Goal: Information Seeking & Learning: Check status

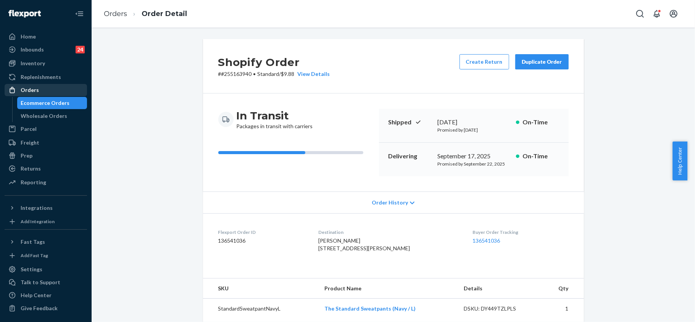
scroll to position [203, 0]
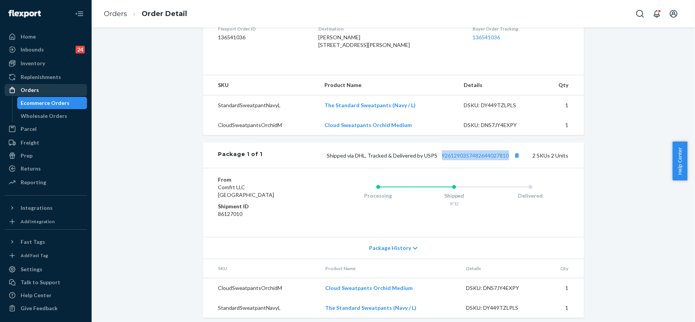
click at [41, 90] on div "Orders" at bounding box center [45, 90] width 81 height 11
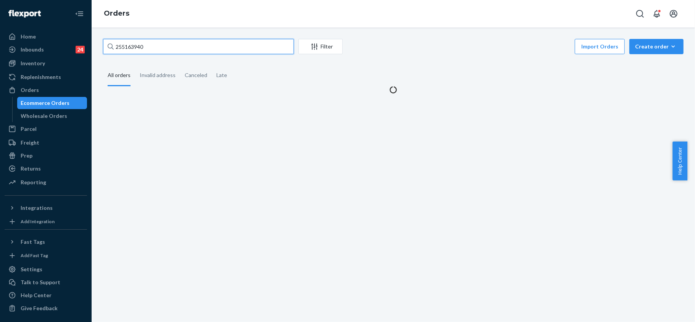
drag, startPoint x: 137, startPoint y: 47, endPoint x: 111, endPoint y: 46, distance: 26.7
click at [111, 46] on div "255163940" at bounding box center [198, 46] width 191 height 15
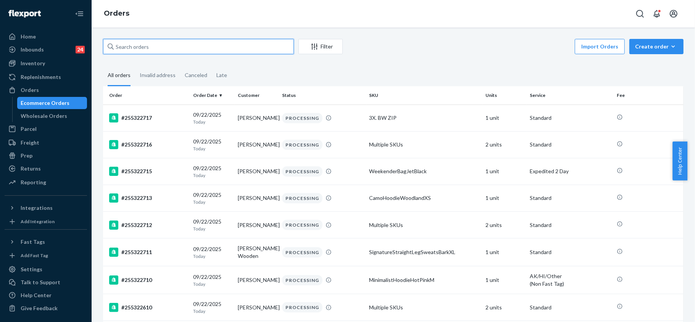
paste input "255273772"
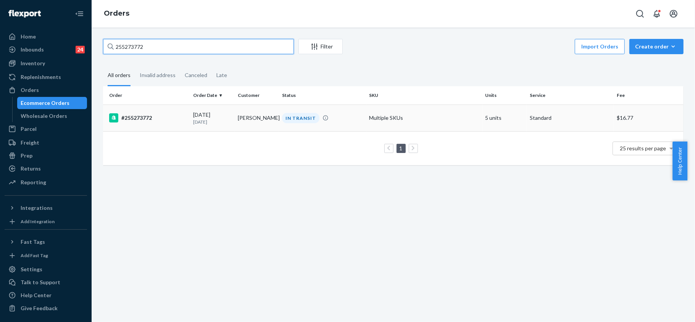
type input "255273772"
click at [134, 118] on div "#255273772" at bounding box center [148, 117] width 78 height 9
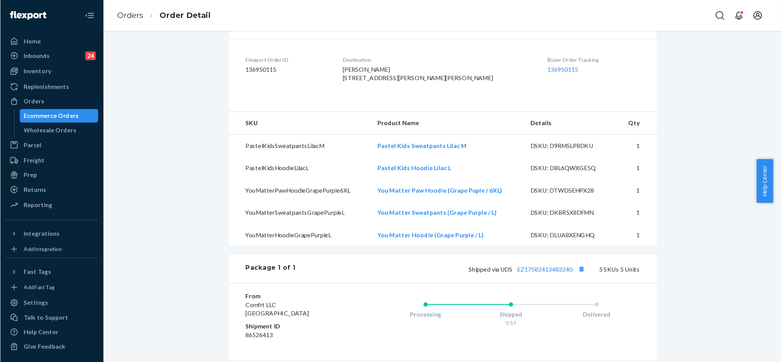
scroll to position [203, 0]
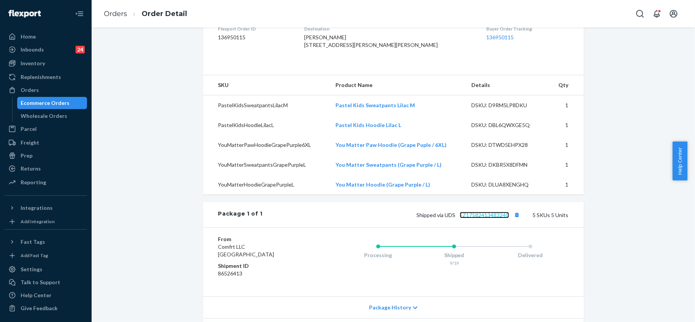
click at [489, 220] on div "Shipped via UDS EZ17582413483240 5 SKUs 5 Units" at bounding box center [416, 215] width 306 height 10
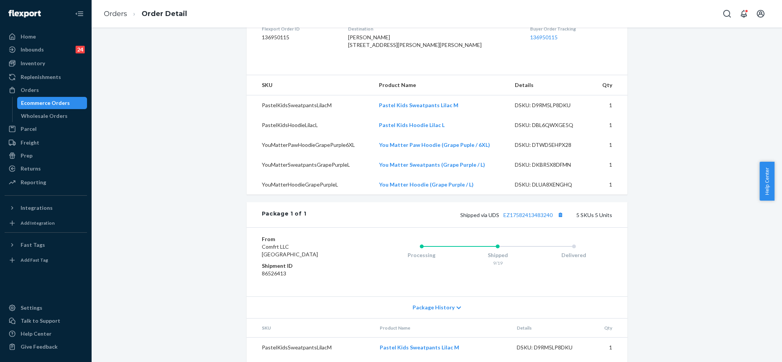
drag, startPoint x: 489, startPoint y: 229, endPoint x: 550, endPoint y: 258, distance: 67.4
click at [550, 258] on div "Delivered" at bounding box center [574, 254] width 76 height 31
click at [531, 218] on link "EZ17582413483240" at bounding box center [527, 214] width 49 height 6
drag, startPoint x: 550, startPoint y: 232, endPoint x: 500, endPoint y: 233, distance: 50.4
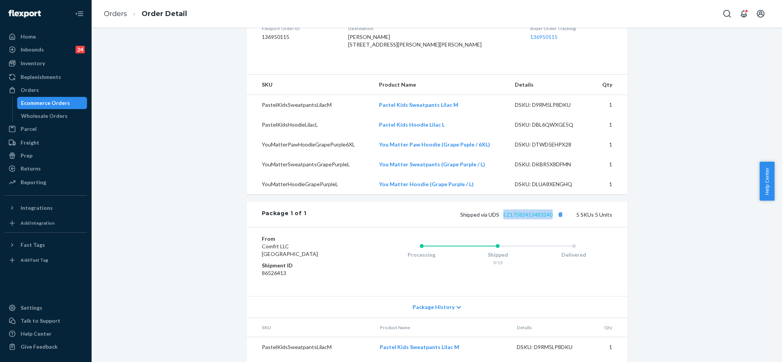
click at [500, 218] on span "Shipped via UDS EZ17582413483240" at bounding box center [512, 214] width 105 height 6
copy link "EZ17582413483240"
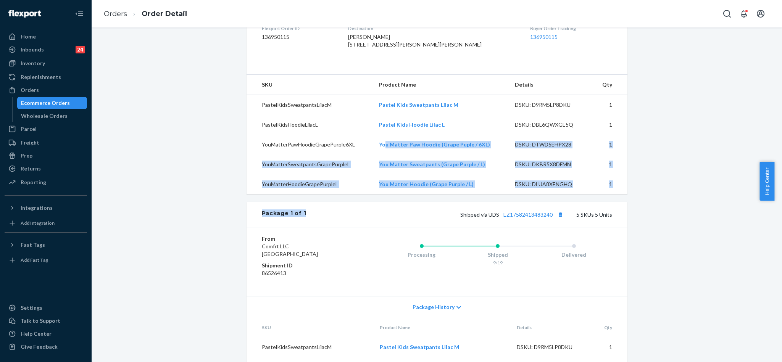
drag, startPoint x: 411, startPoint y: 212, endPoint x: 353, endPoint y: 138, distance: 94.6
click at [354, 139] on div "Shopify Order # #255273772 • Standard / $16.77 View Details Create Return Dupli…" at bounding box center [437, 136] width 381 height 602
copy div "Pastel Kids Hoodie Lilac L DSKU: DBL6QWXGE5Q 1 YouMatterPawHoodieGrapePurple6XL…"
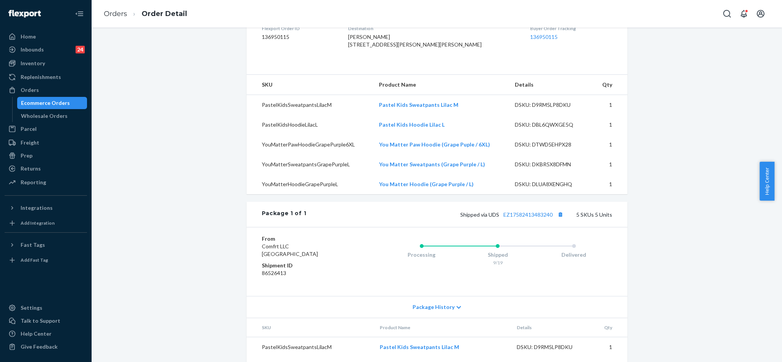
click at [695, 224] on div "Shopify Order # #255273772 • Standard / $16.77 View Details Create Return Dupli…" at bounding box center [436, 140] width 679 height 611
drag, startPoint x: 550, startPoint y: 233, endPoint x: 500, endPoint y: 238, distance: 50.7
click at [500, 227] on div "Package 1 of 1 Shipped via UDS EZ17582413483240 5 SKUs 5 Units" at bounding box center [437, 214] width 381 height 25
copy link "EZ17582413483240"
